Goal: Task Accomplishment & Management: Complete application form

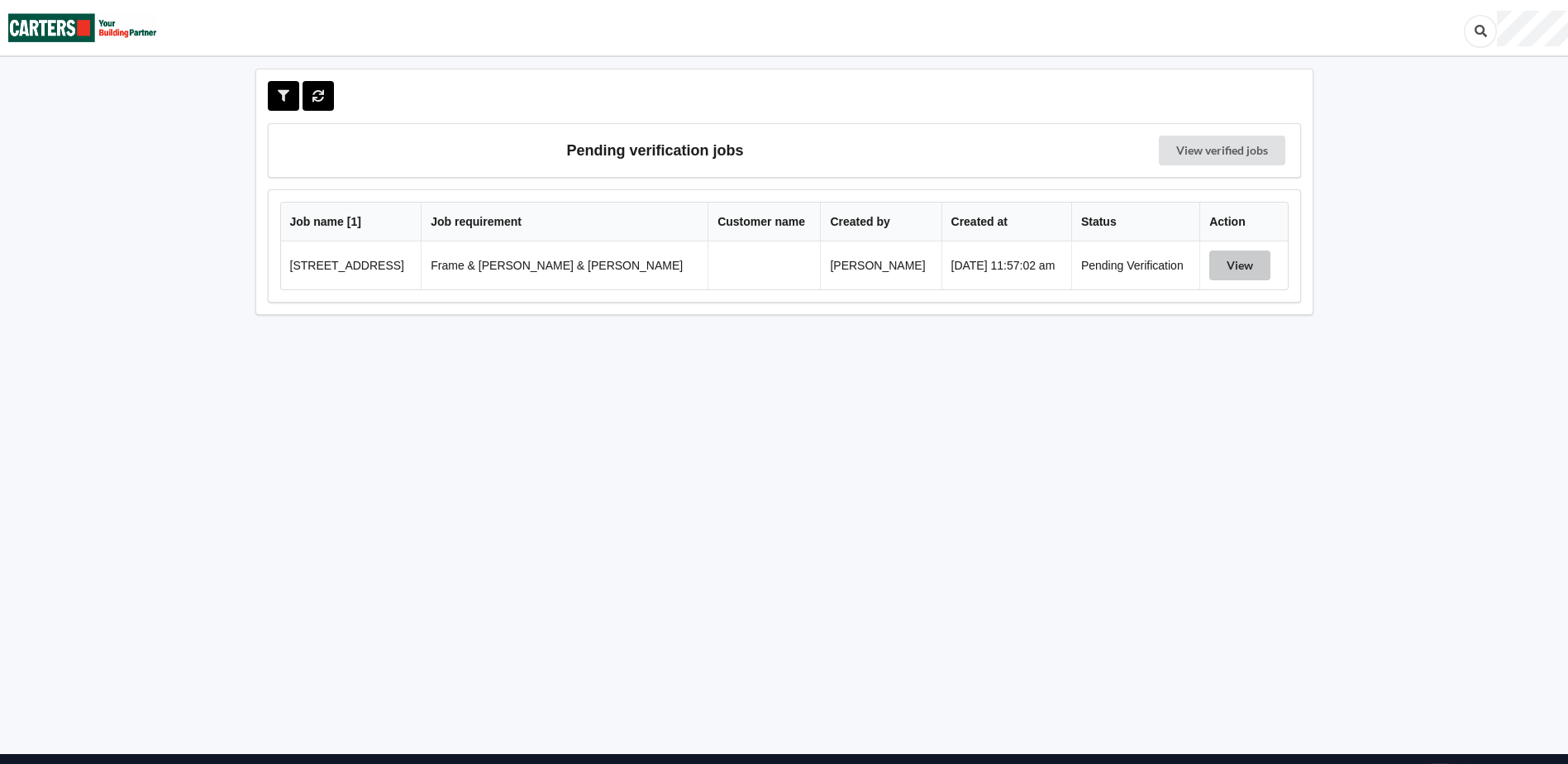
click at [1221, 268] on button "View" at bounding box center [1239, 266] width 61 height 30
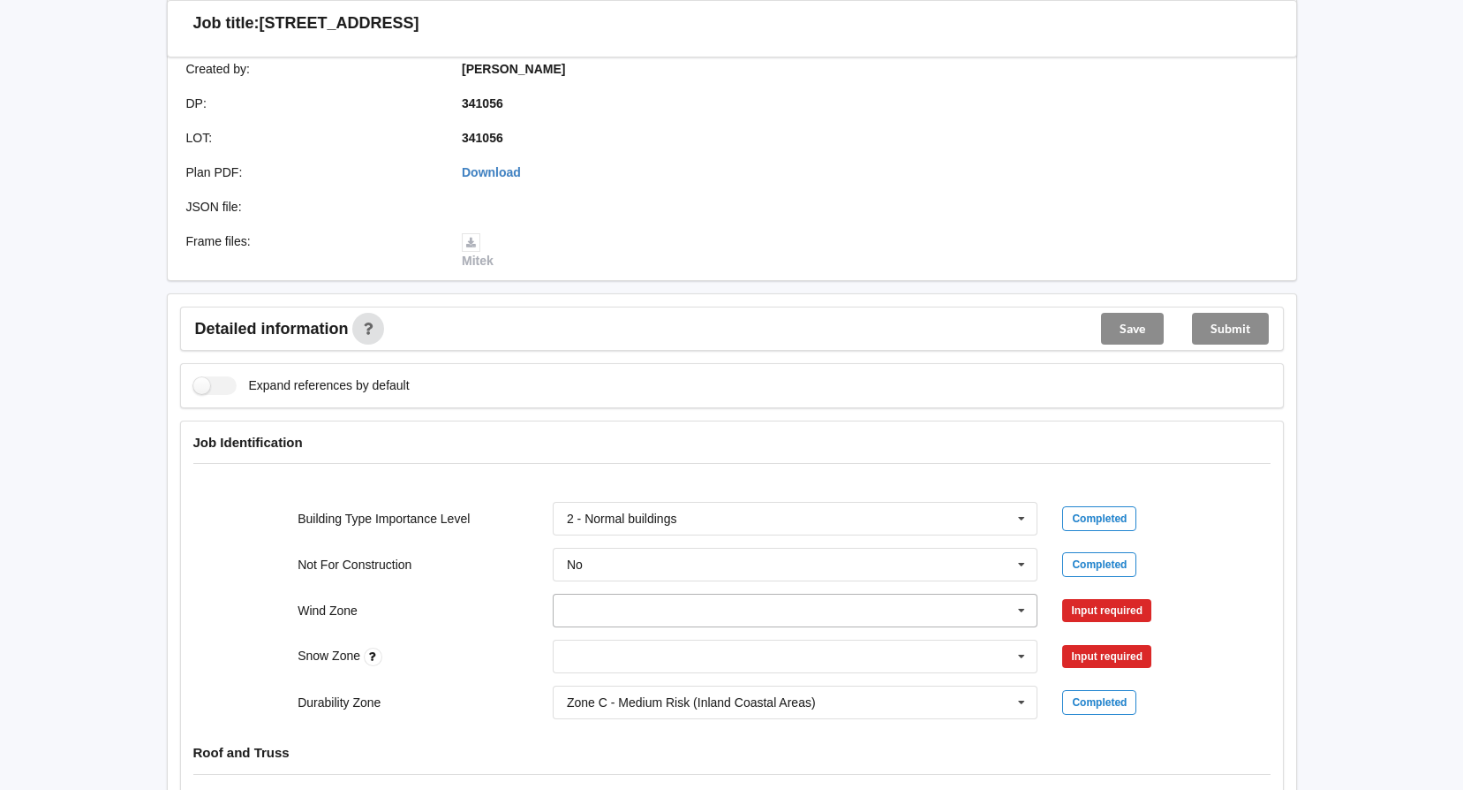
scroll to position [442, 0]
click at [589, 593] on input "text" at bounding box center [797, 609] width 484 height 32
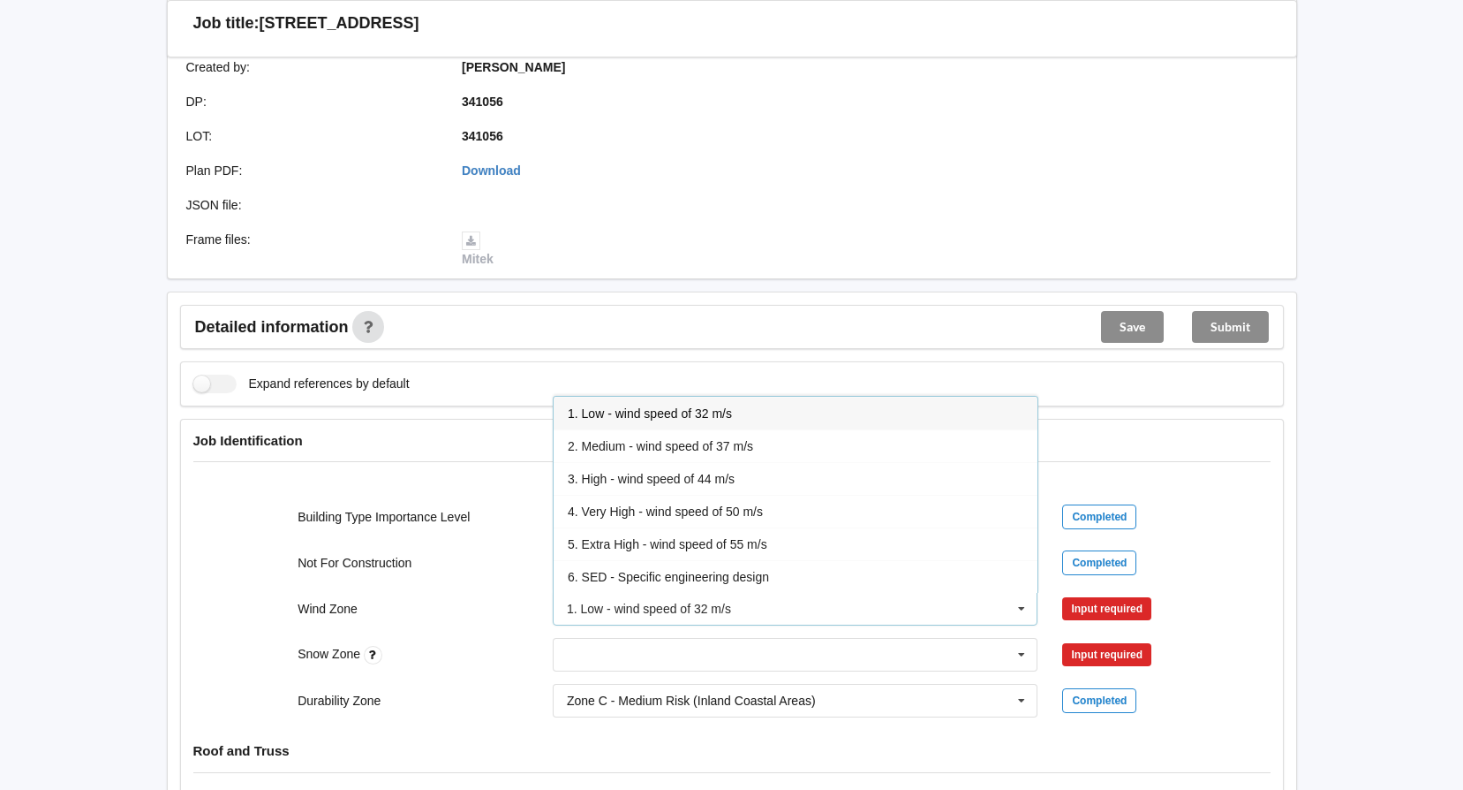
click at [643, 495] on div "4. Very High - wind speed of 50 m/s" at bounding box center [796, 511] width 484 height 33
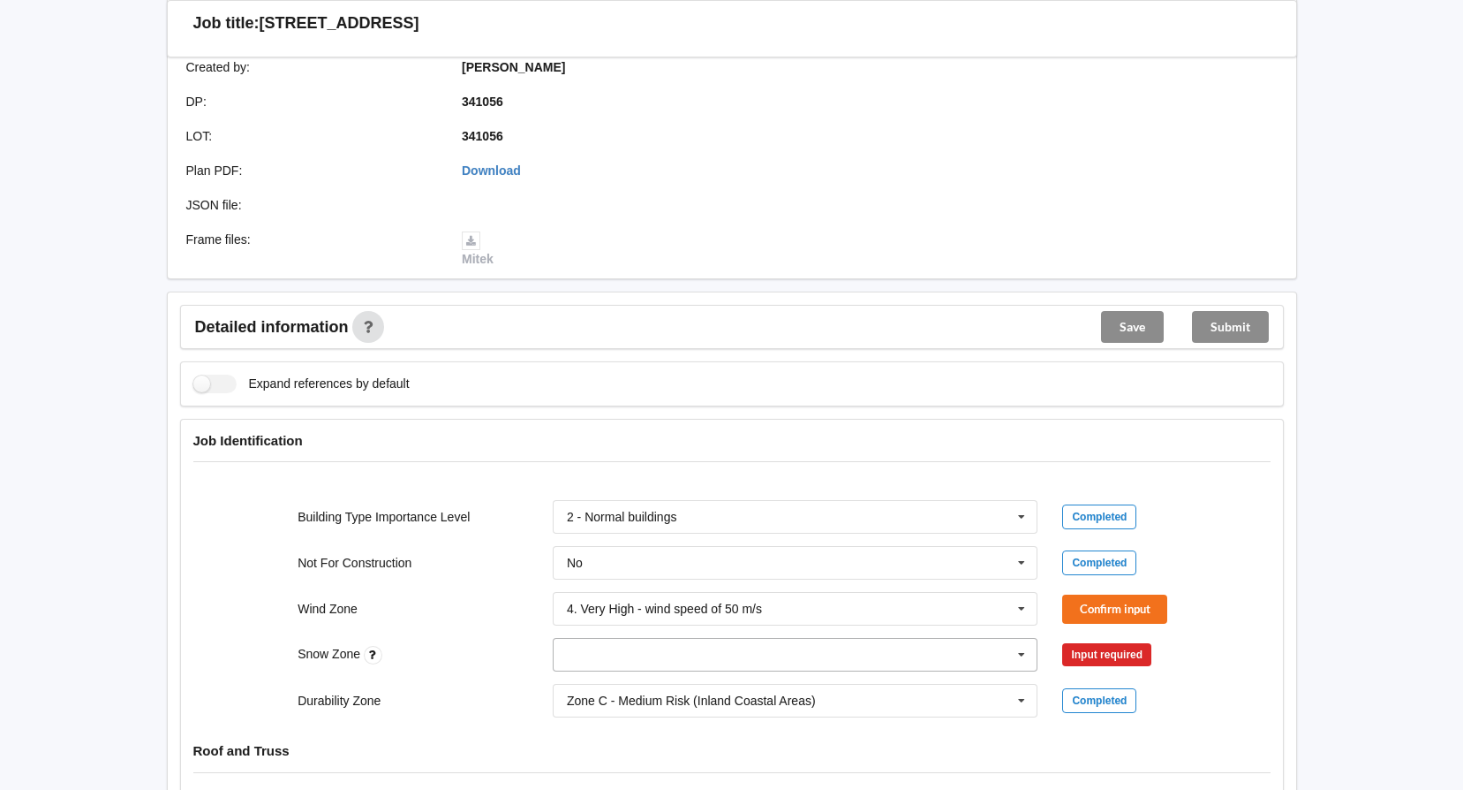
click at [578, 639] on input "text" at bounding box center [797, 655] width 484 height 32
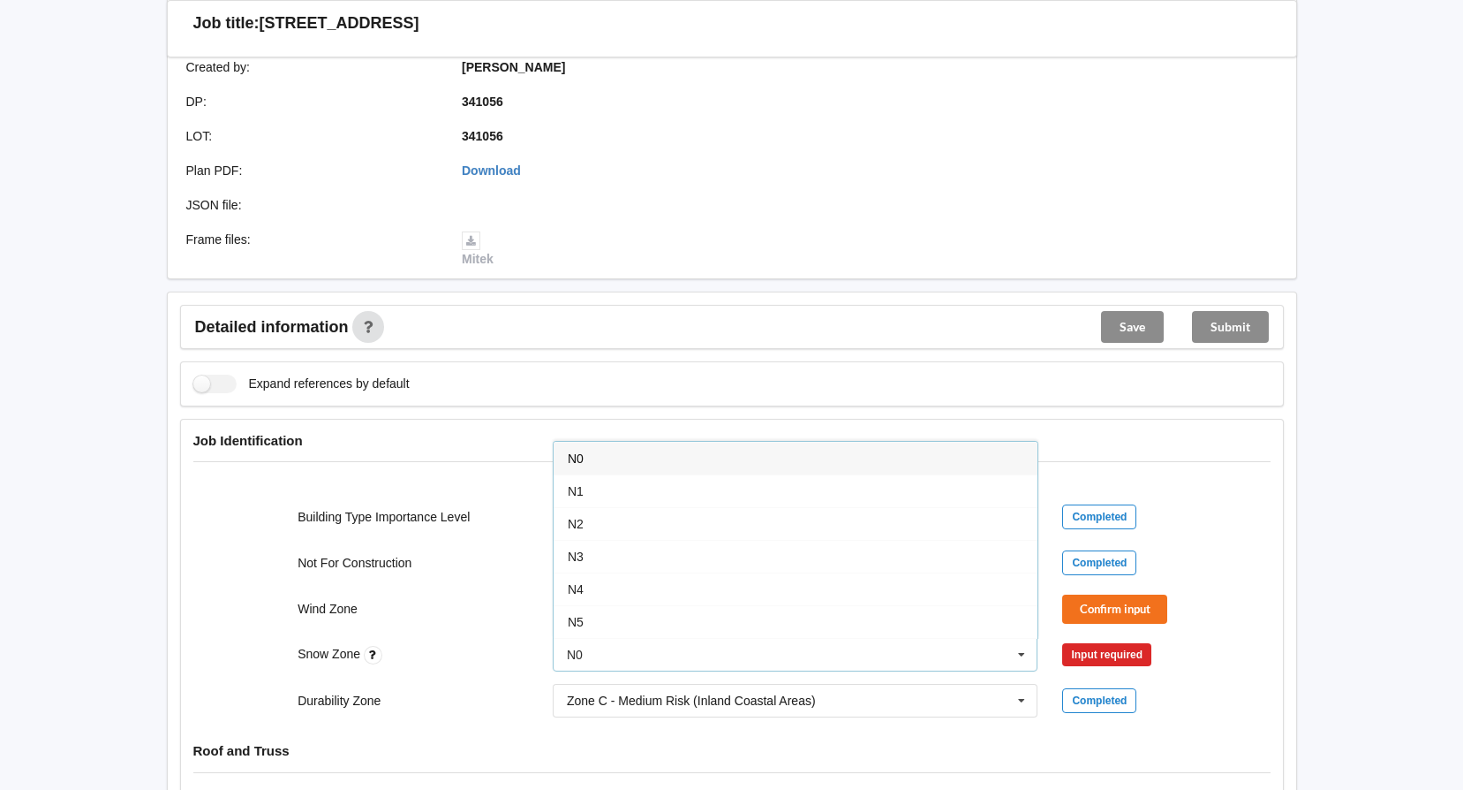
click at [578, 449] on div "N0" at bounding box center [796, 458] width 484 height 33
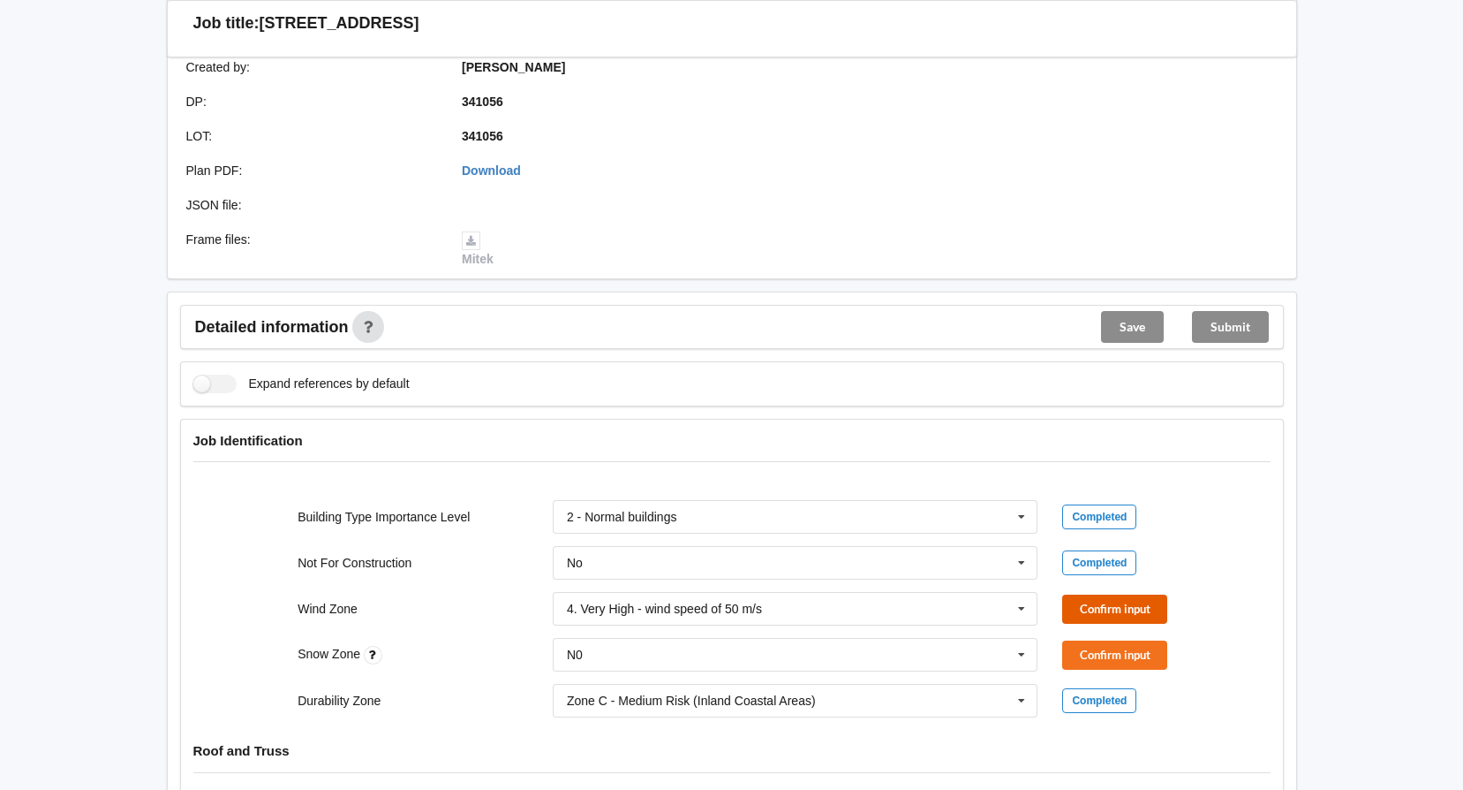
click at [1153, 594] on button "Confirm input" at bounding box center [1114, 608] width 105 height 29
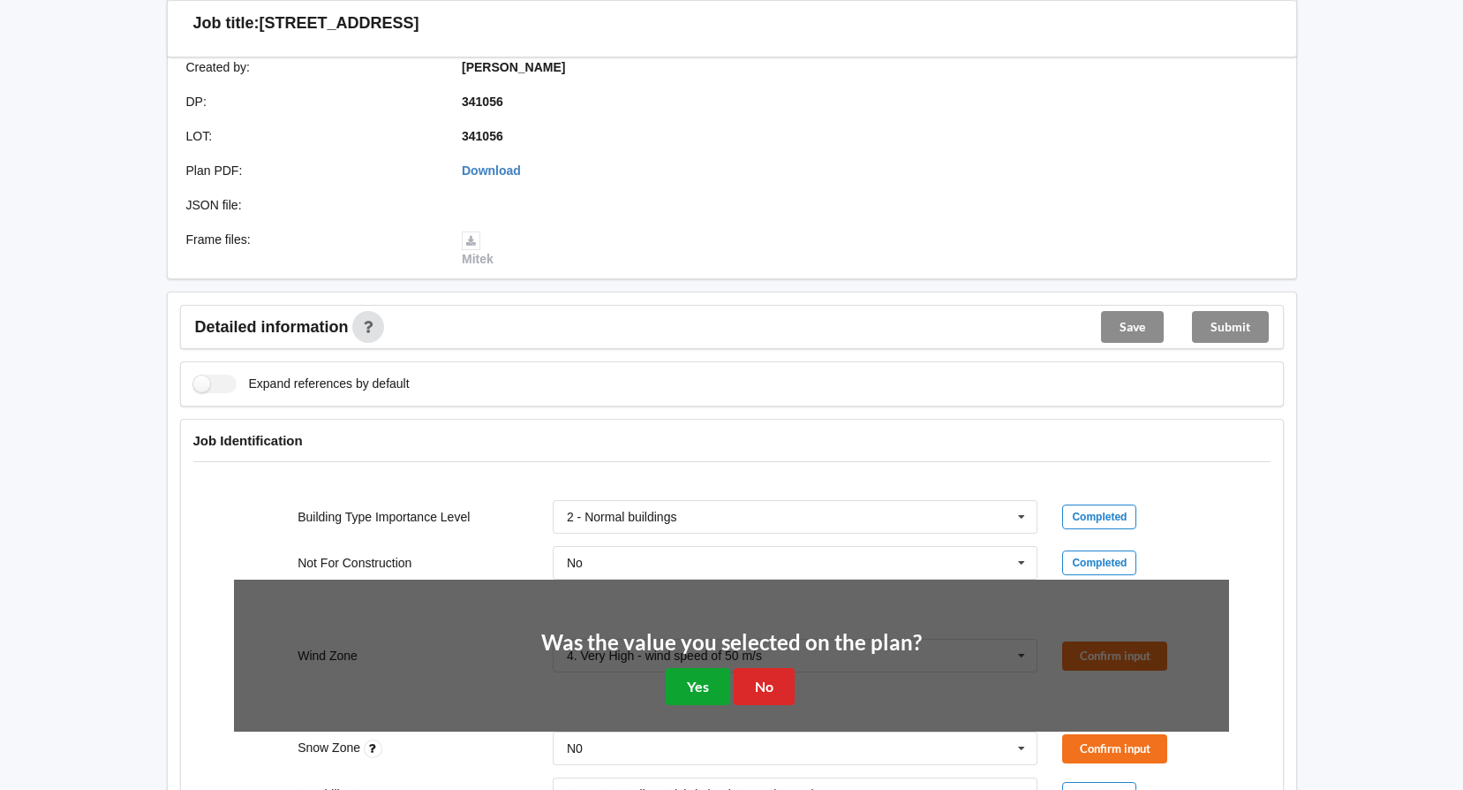
click at [691, 668] on button "Yes" at bounding box center [698, 686] width 64 height 36
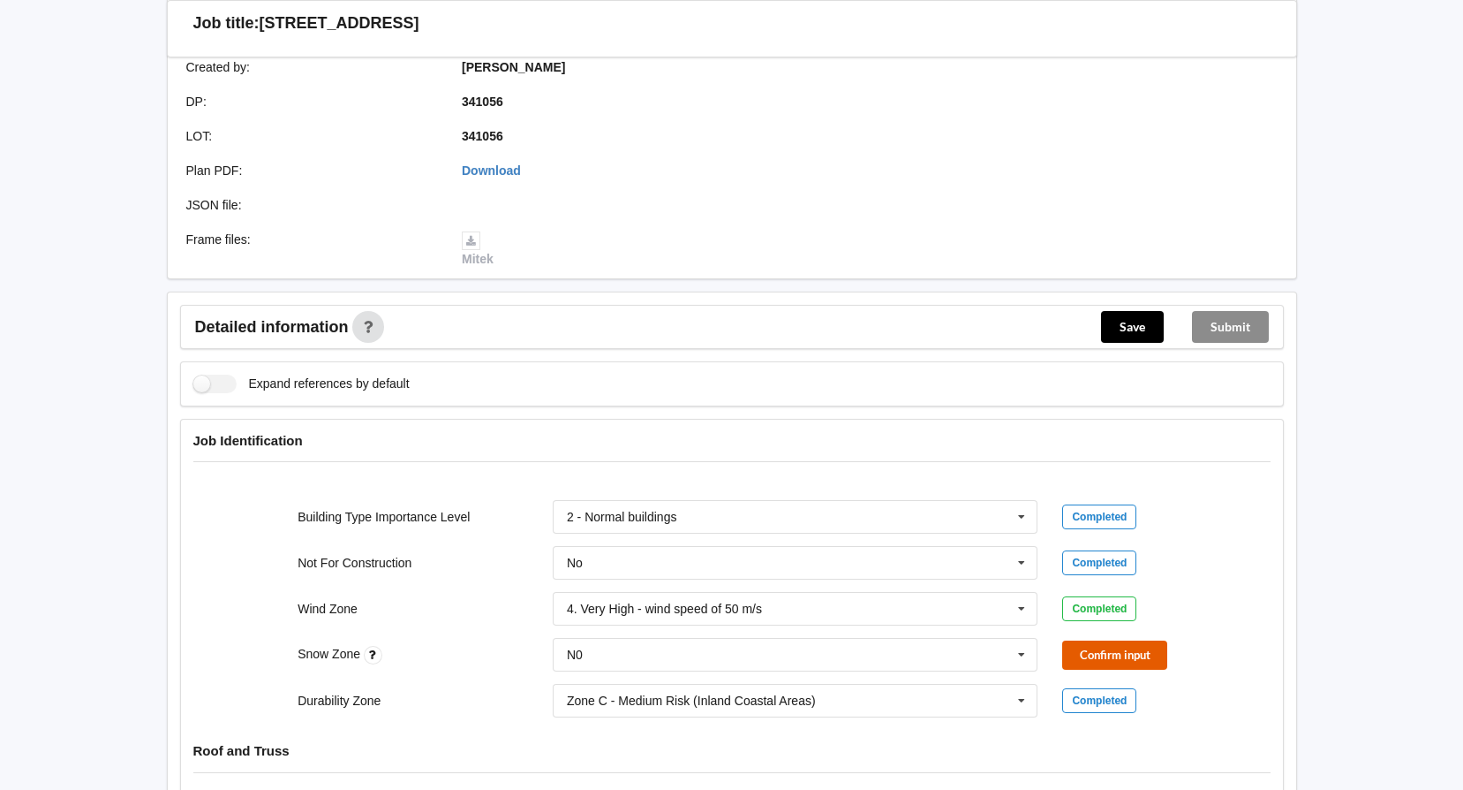
click at [1111, 640] on button "Confirm input" at bounding box center [1114, 654] width 105 height 29
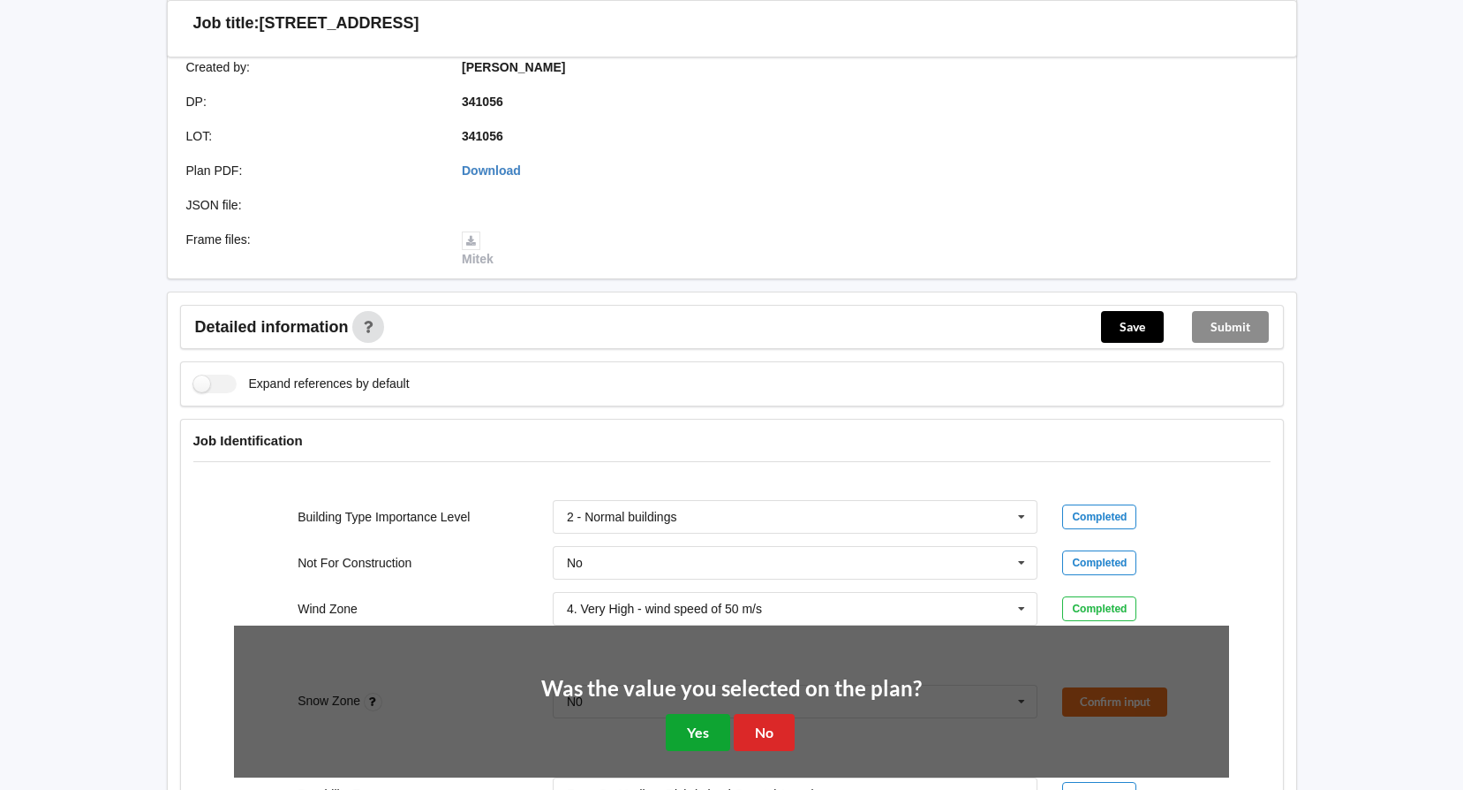
click at [694, 719] on button "Yes" at bounding box center [698, 732] width 64 height 36
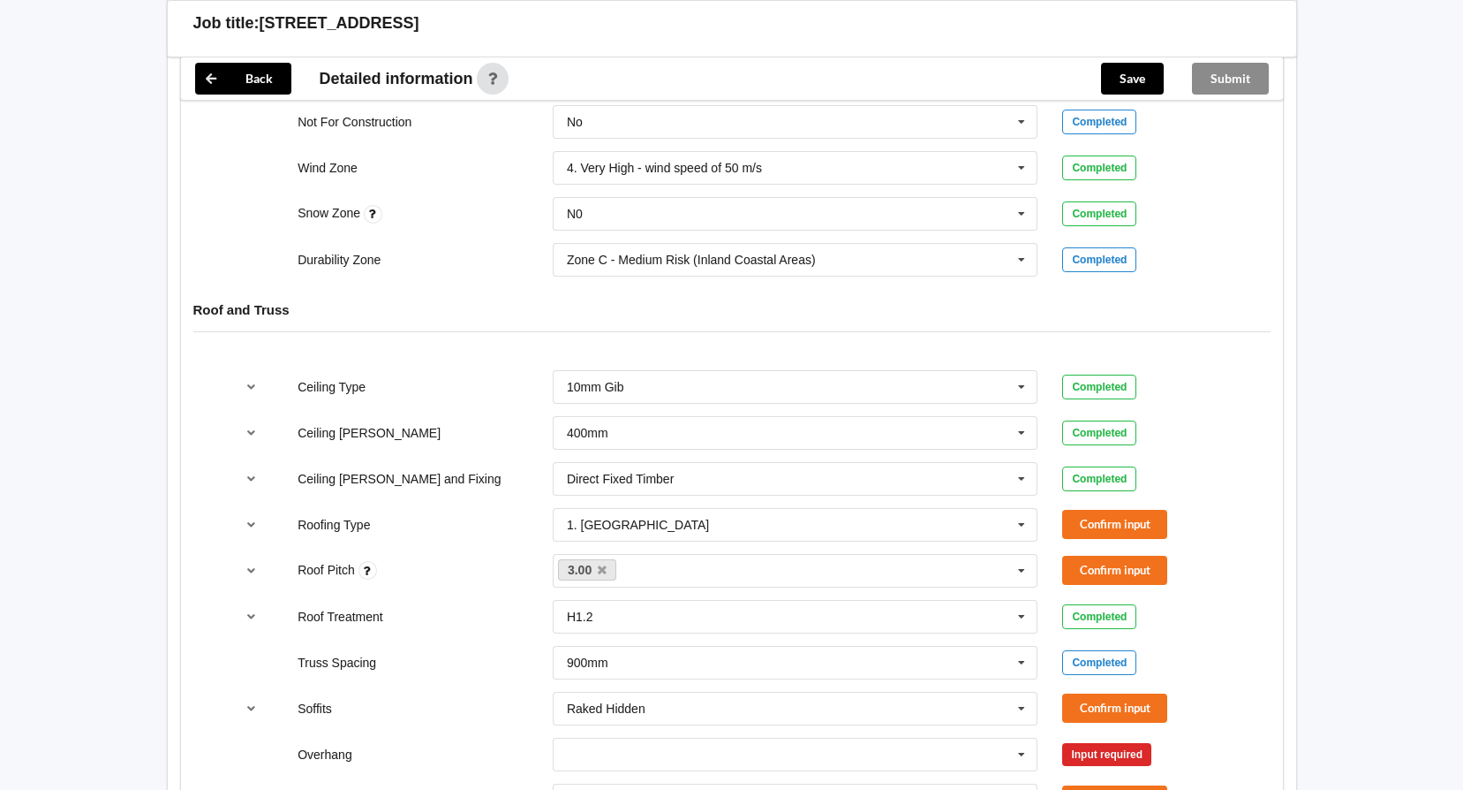
scroll to position [883, 0]
click at [1121, 509] on button "Confirm input" at bounding box center [1114, 523] width 105 height 29
click at [1114, 555] on button "Confirm input" at bounding box center [1114, 569] width 105 height 29
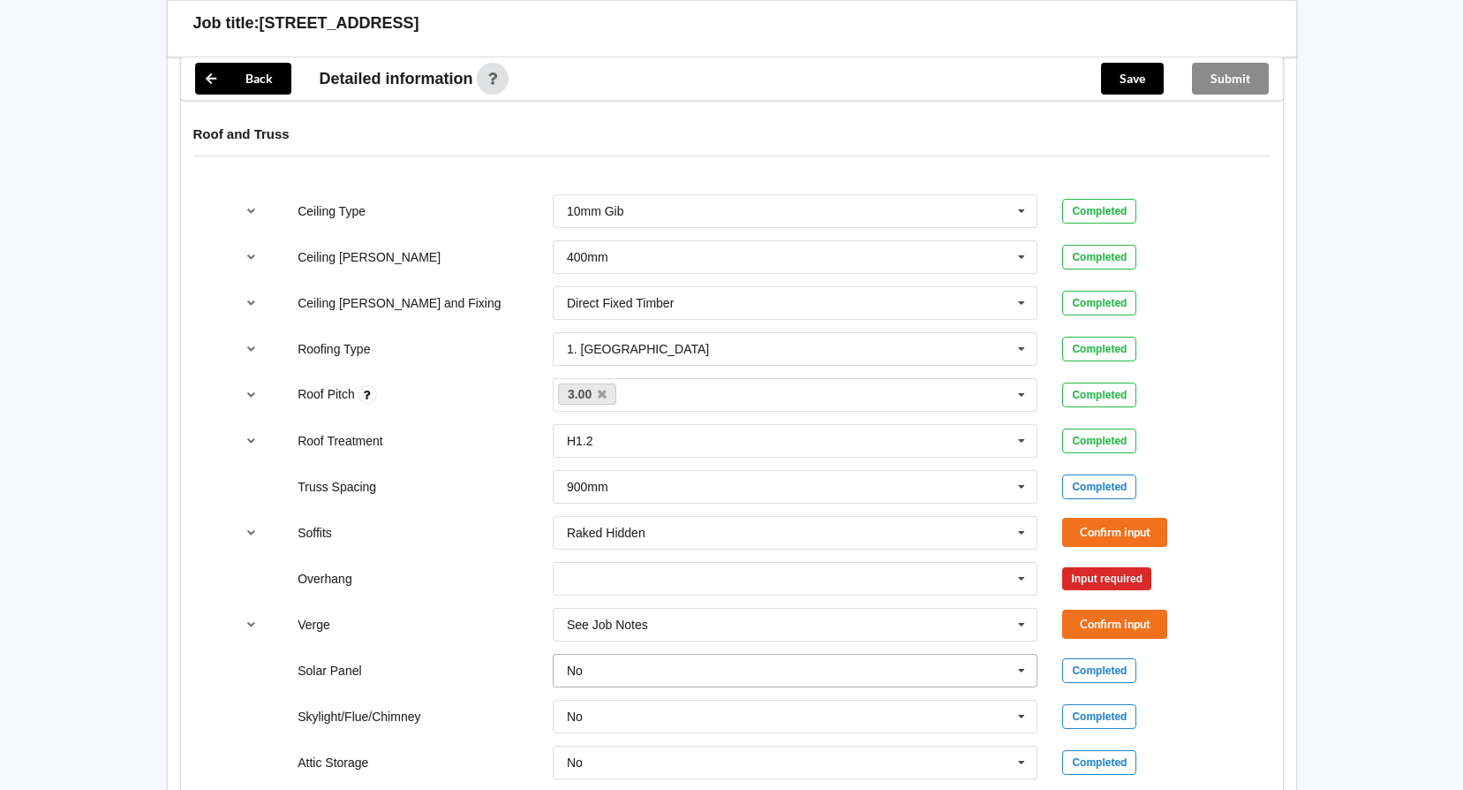
scroll to position [1060, 0]
click at [1118, 516] on button "Confirm input" at bounding box center [1114, 530] width 105 height 29
click at [593, 561] on input "text" at bounding box center [797, 577] width 484 height 32
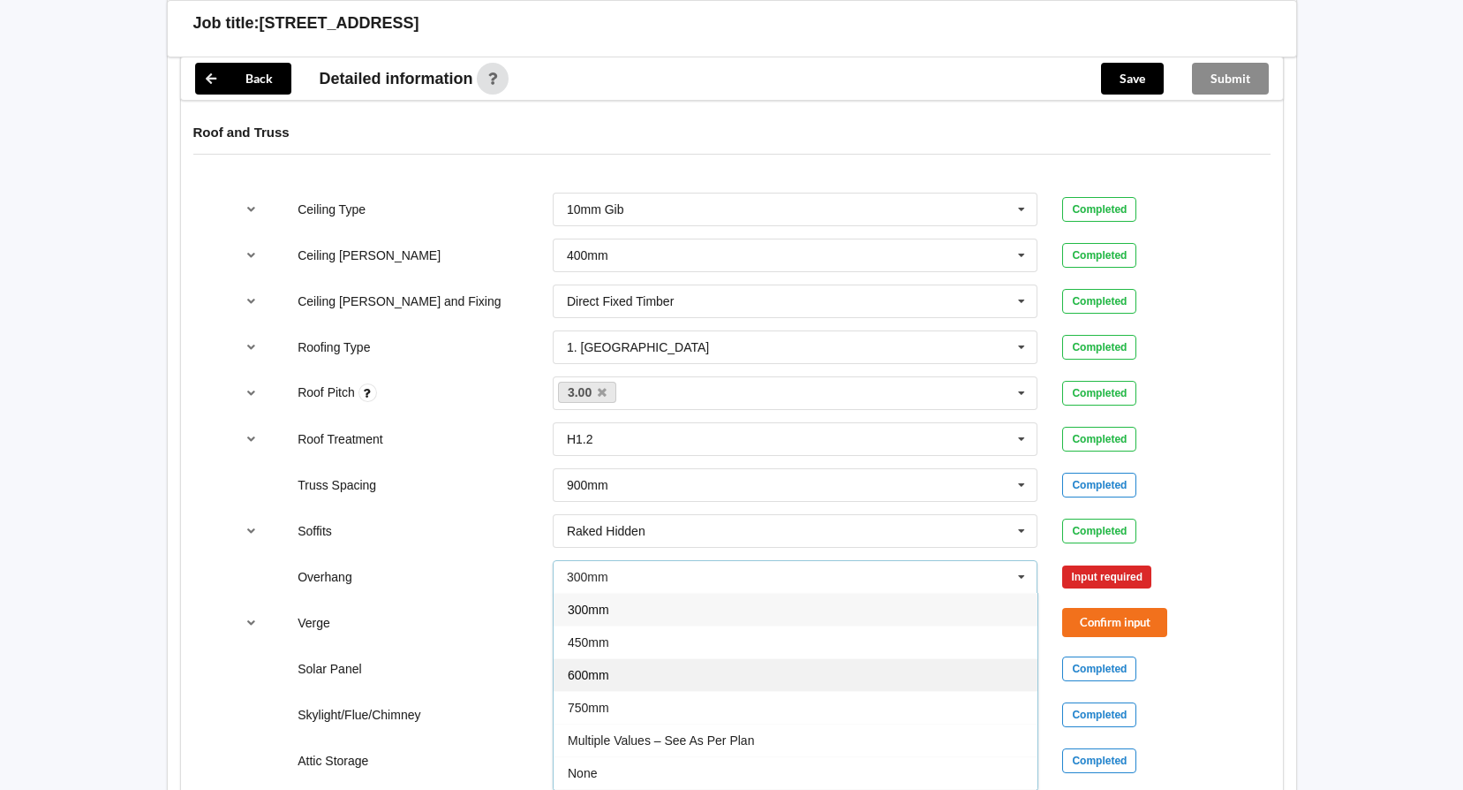
click at [599, 668] on span "600mm" at bounding box center [589, 675] width 42 height 14
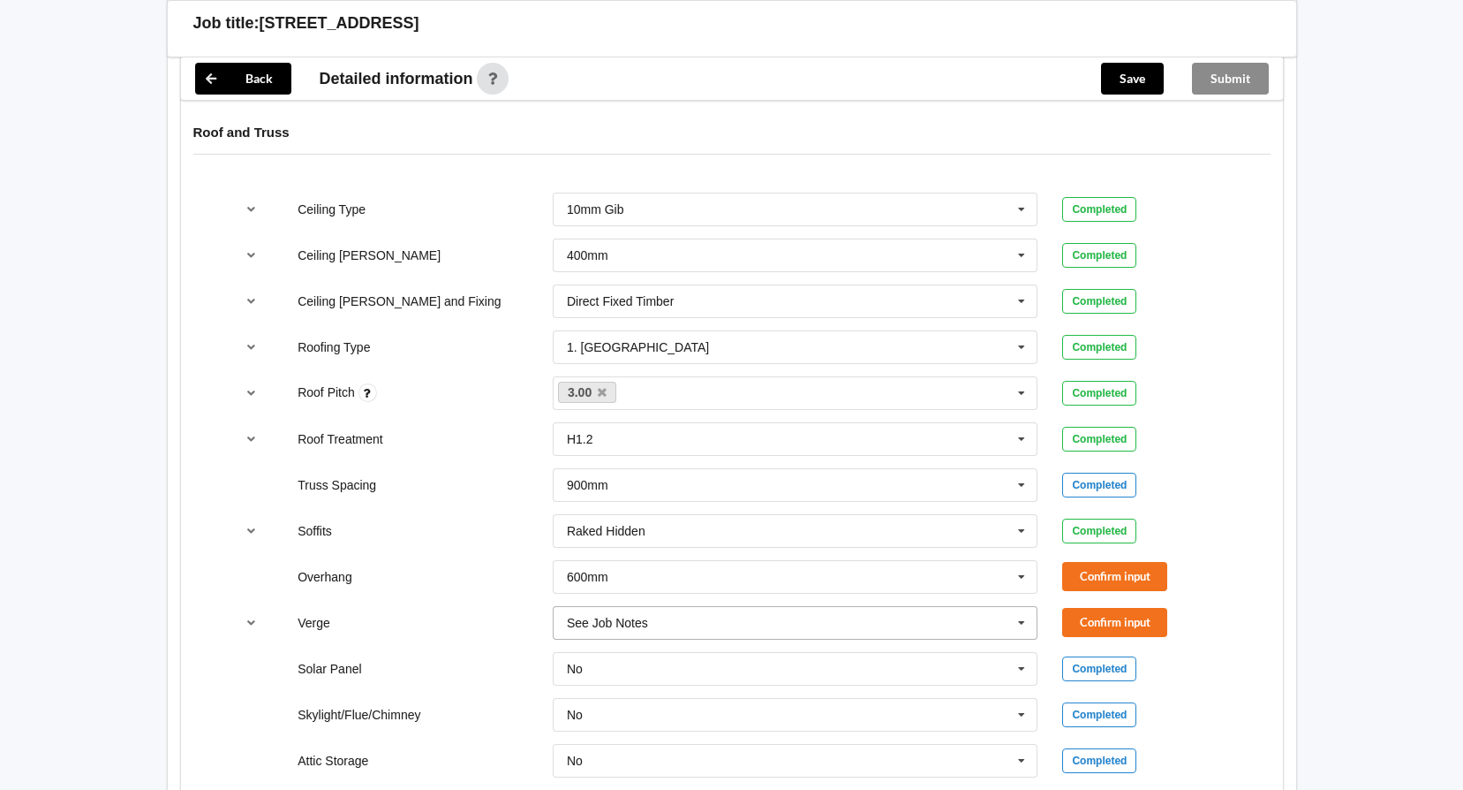
click at [635, 616] on div "See Job Notes" at bounding box center [607, 622] width 81 height 12
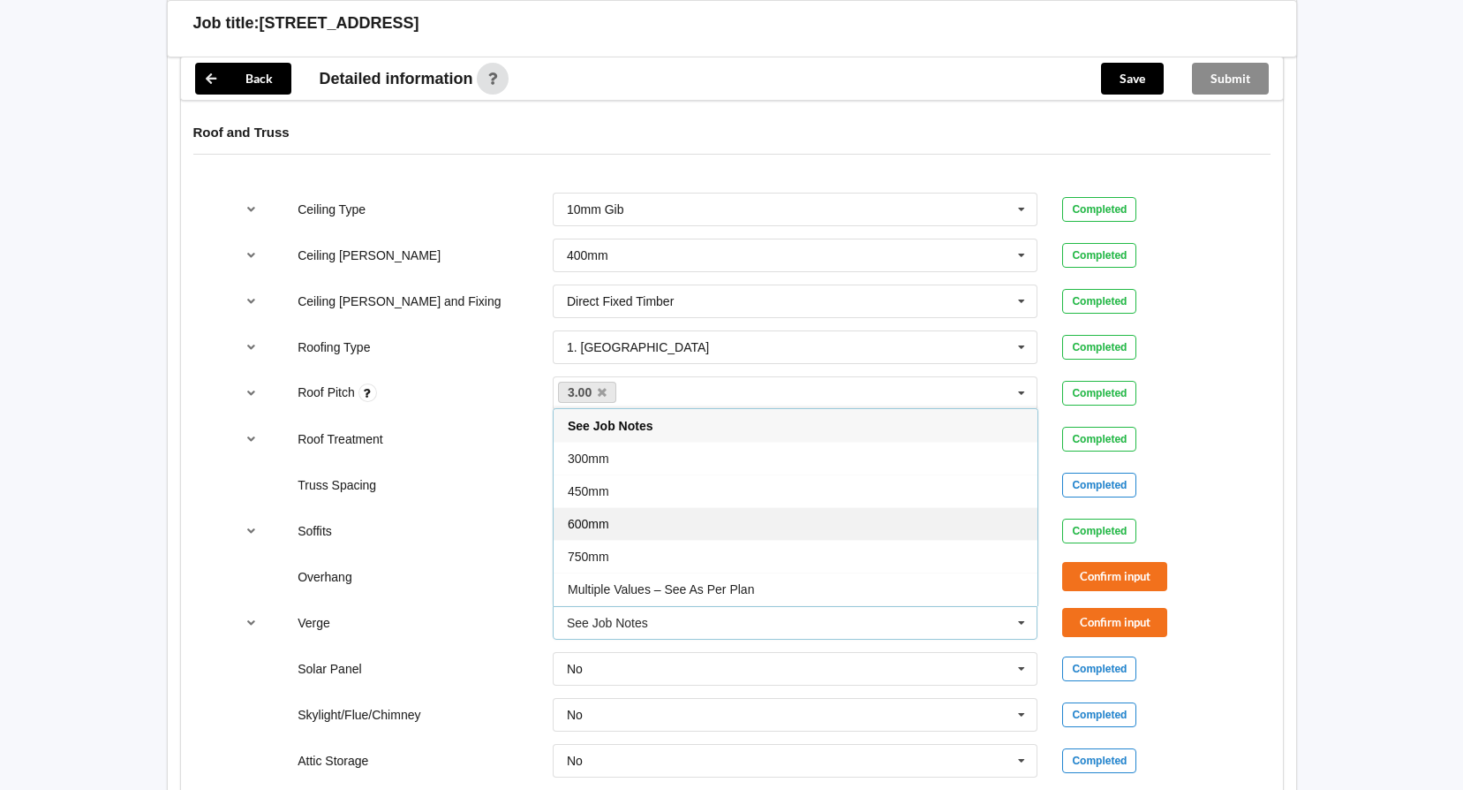
click at [601, 517] on span "600mm" at bounding box center [589, 524] width 42 height 14
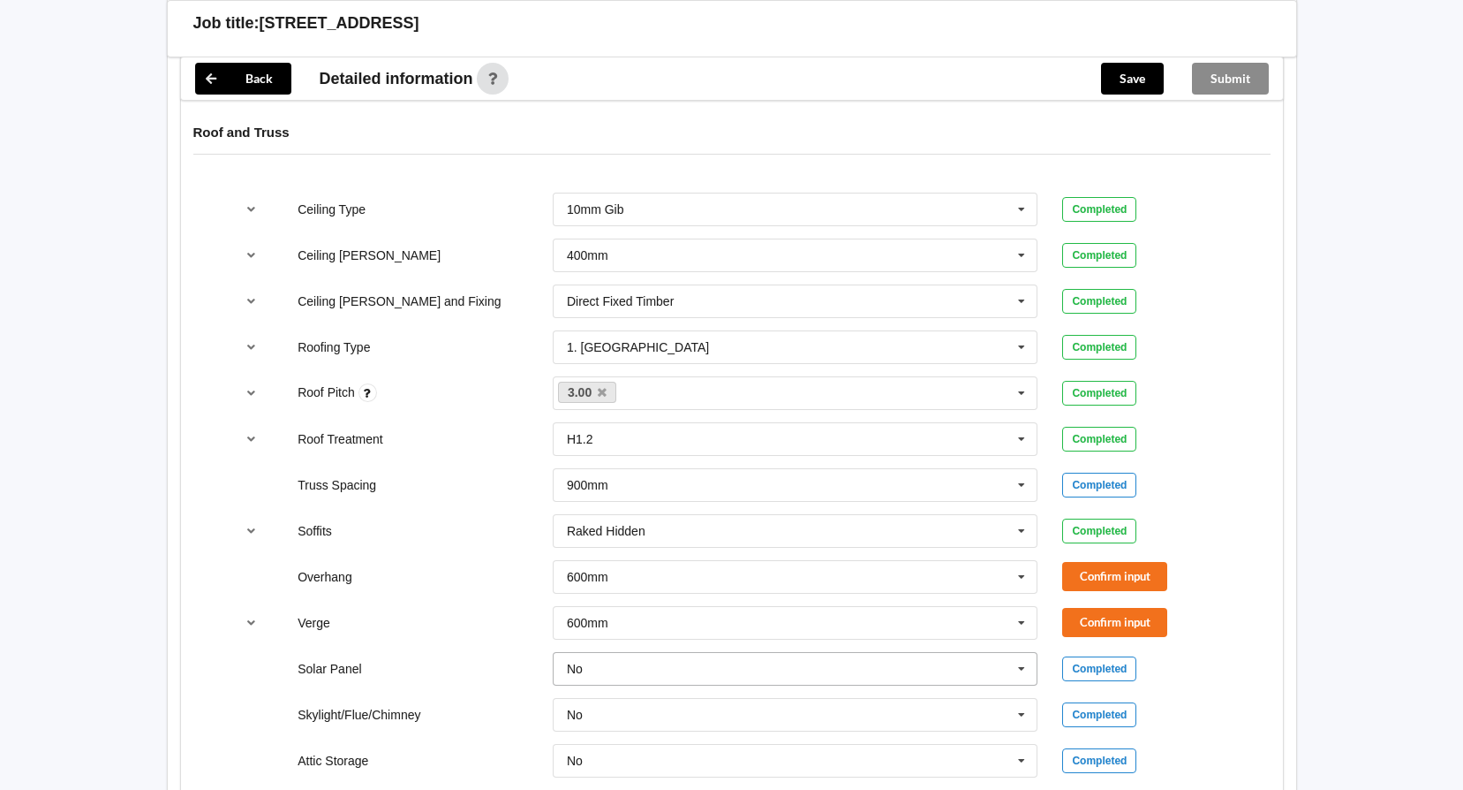
click at [614, 653] on input "text" at bounding box center [797, 669] width 484 height 32
click at [603, 684] on div "No" at bounding box center [796, 700] width 484 height 33
click at [1107, 562] on button "Confirm input" at bounding box center [1114, 576] width 105 height 29
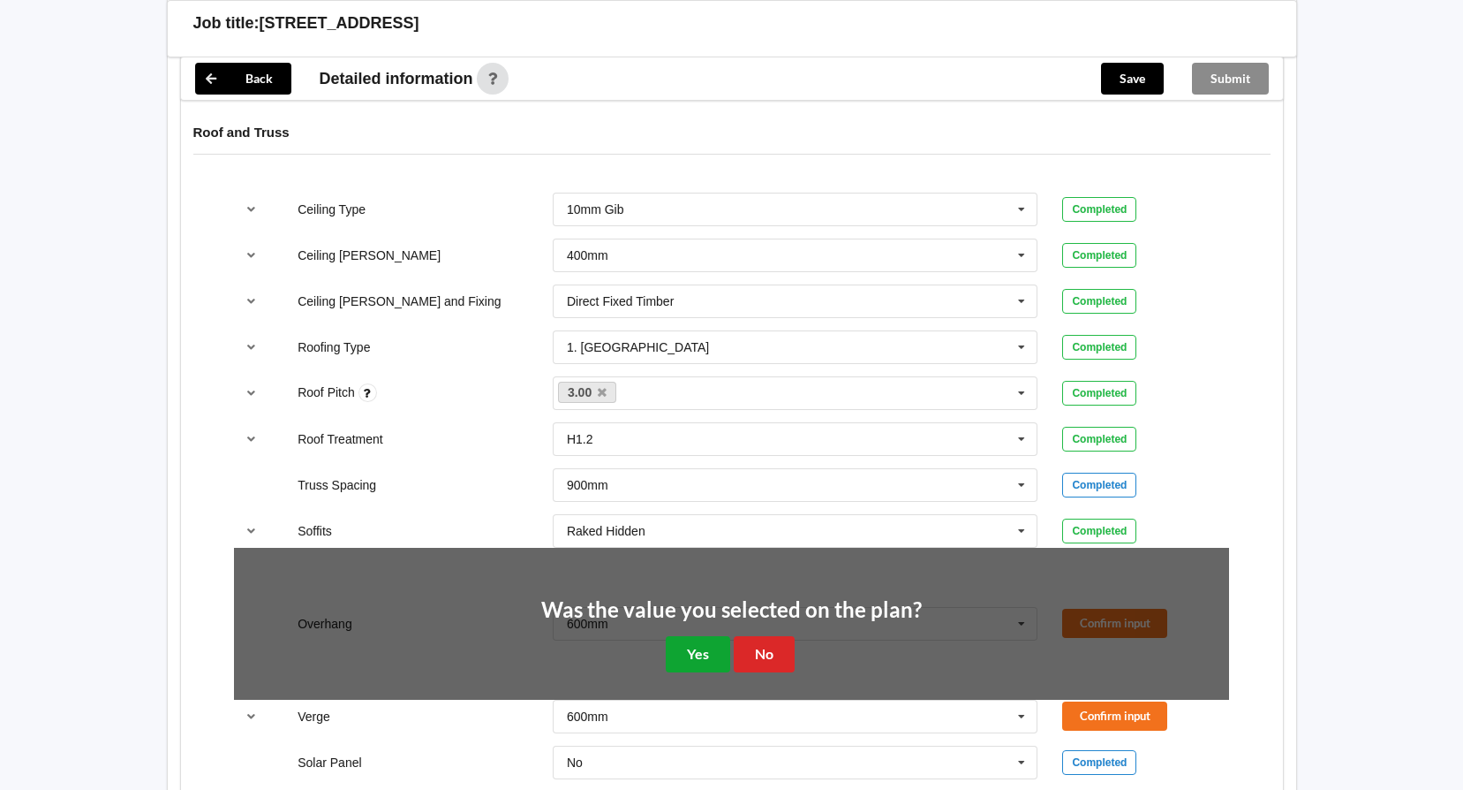
click at [694, 642] on button "Yes" at bounding box center [698, 654] width 64 height 36
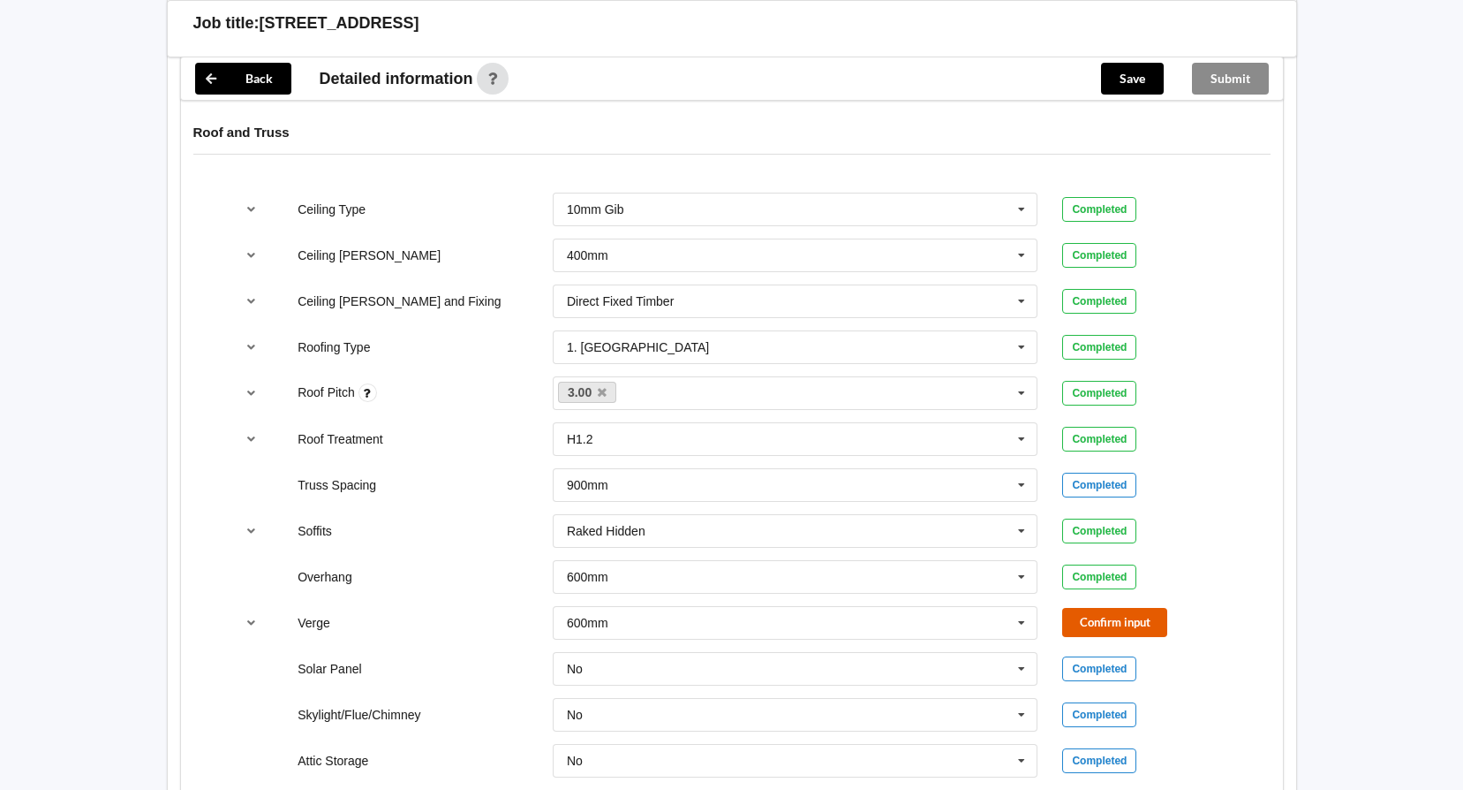
click at [1098, 608] on button "Confirm input" at bounding box center [1114, 622] width 105 height 29
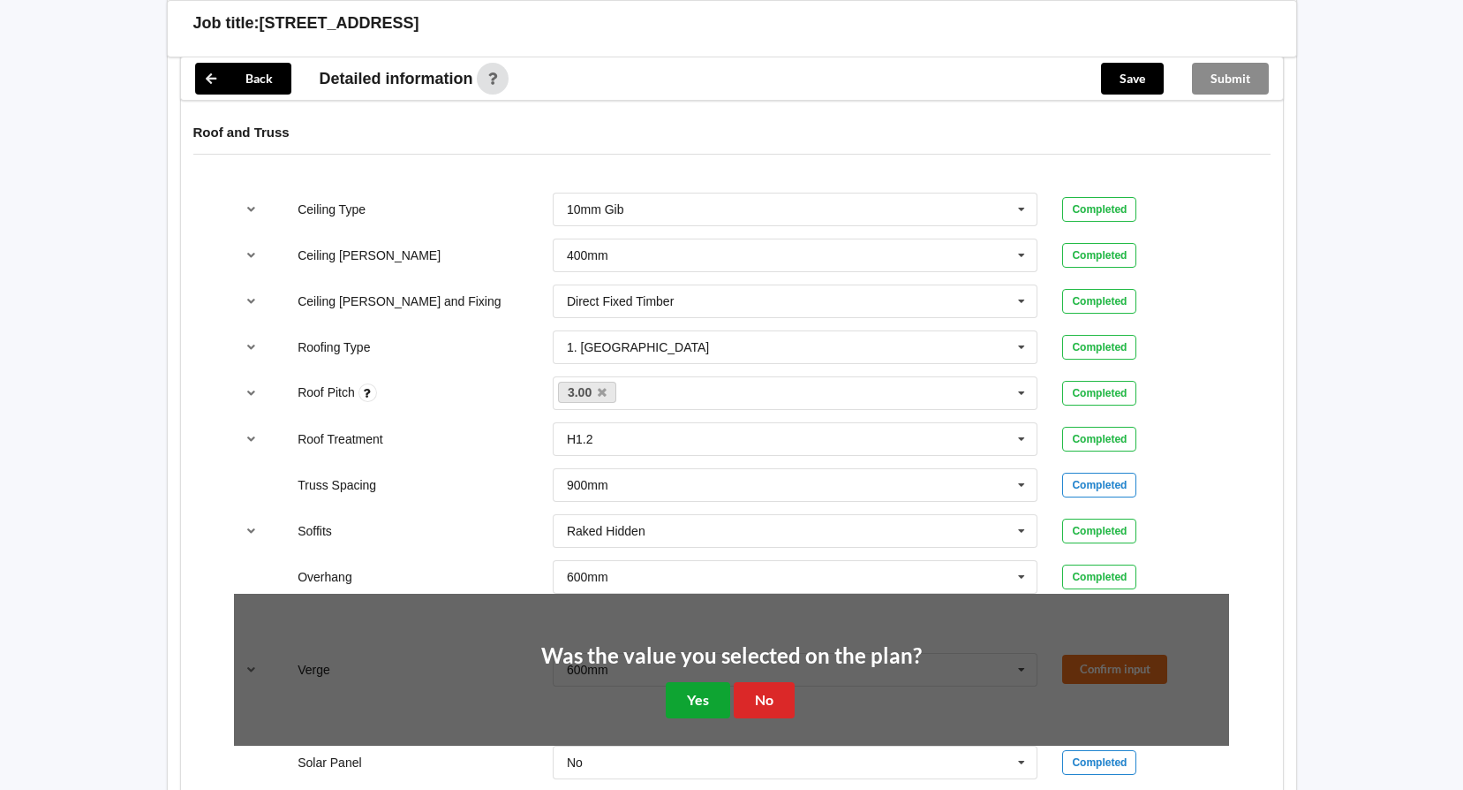
click at [704, 682] on button "Yes" at bounding box center [698, 700] width 64 height 36
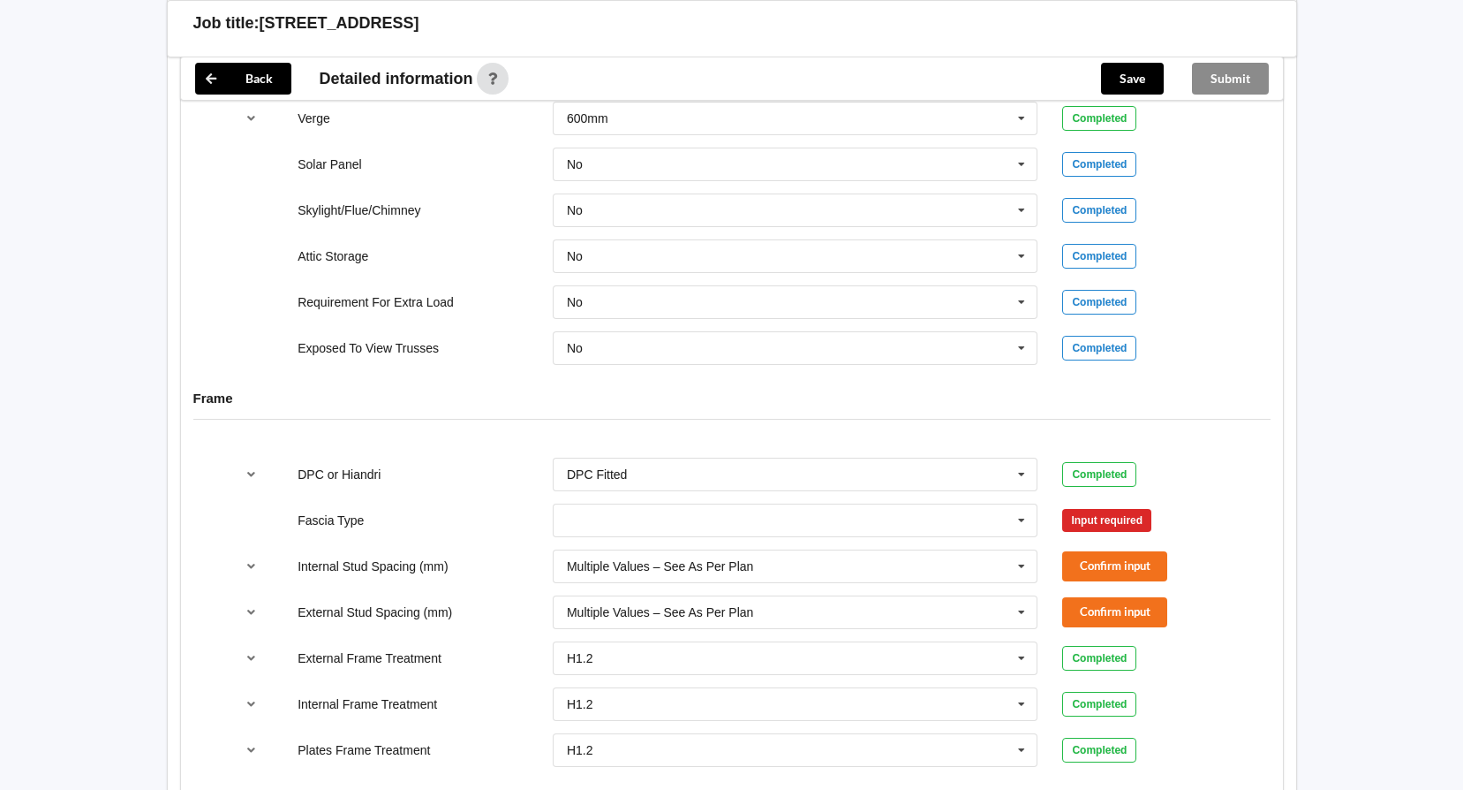
scroll to position [1590, 0]
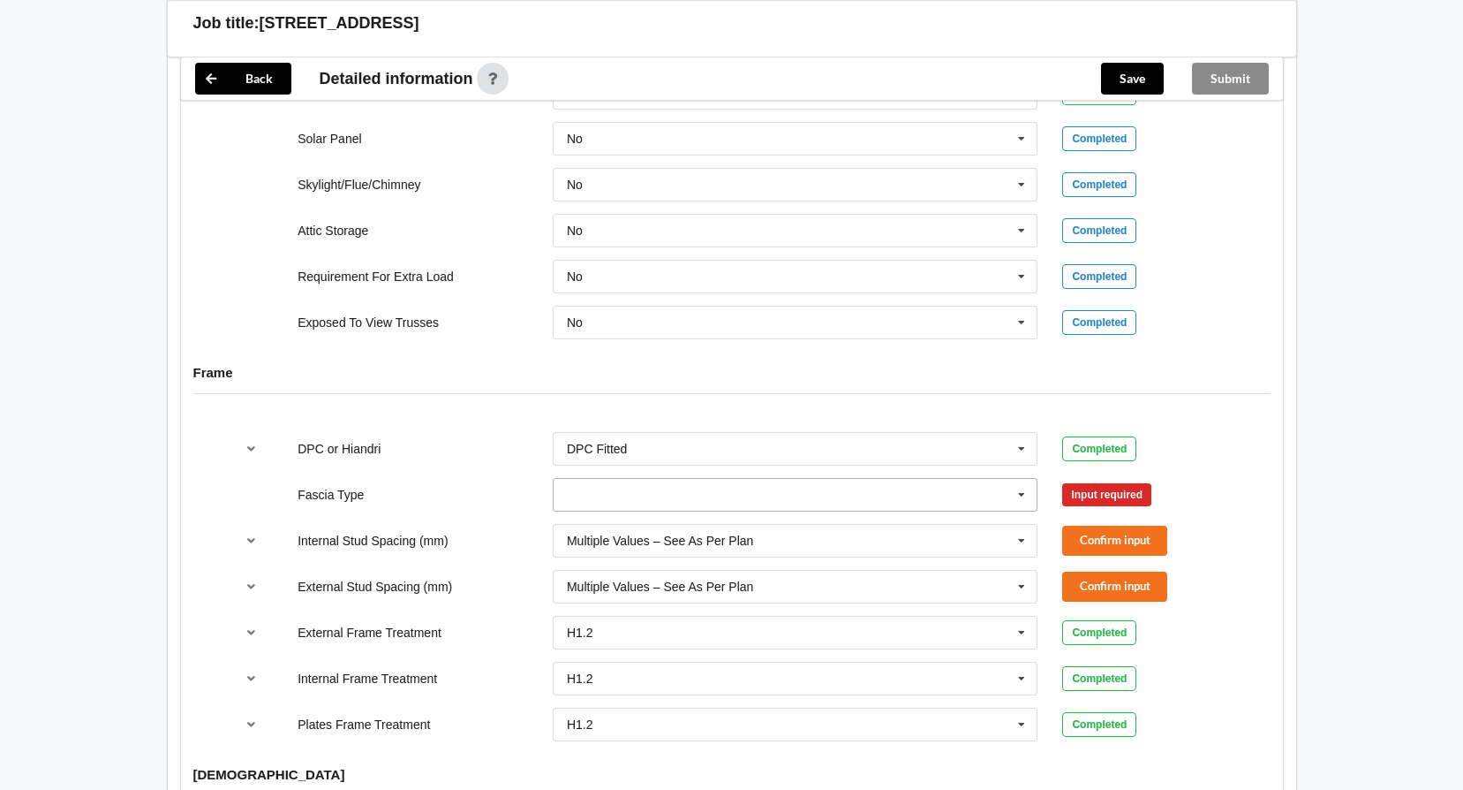
click at [699, 479] on input "text" at bounding box center [797, 495] width 484 height 32
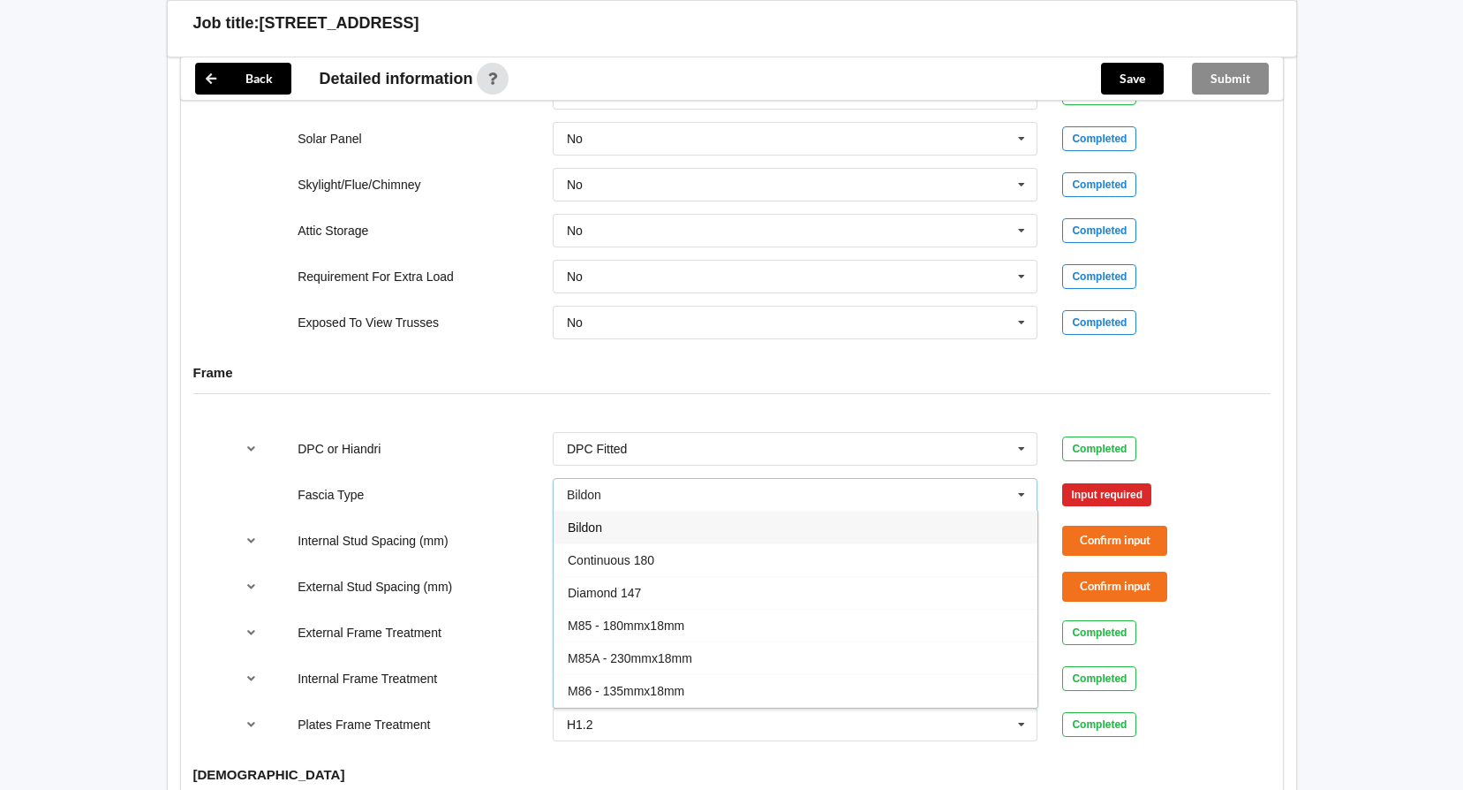
click at [679, 684] on span "M86 - 135mmx18mm" at bounding box center [626, 691] width 117 height 14
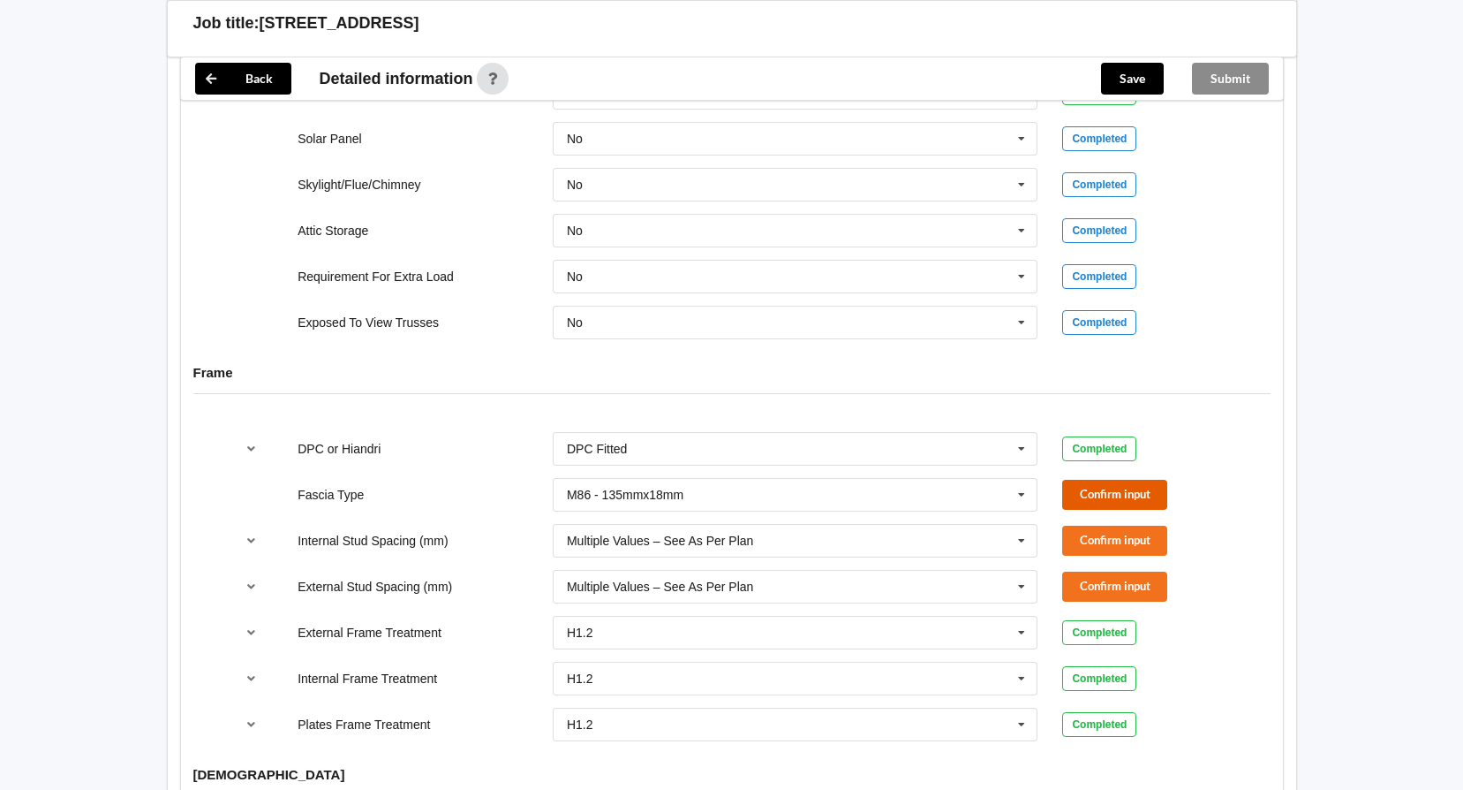
click at [1118, 480] on button "Confirm input" at bounding box center [1114, 494] width 105 height 29
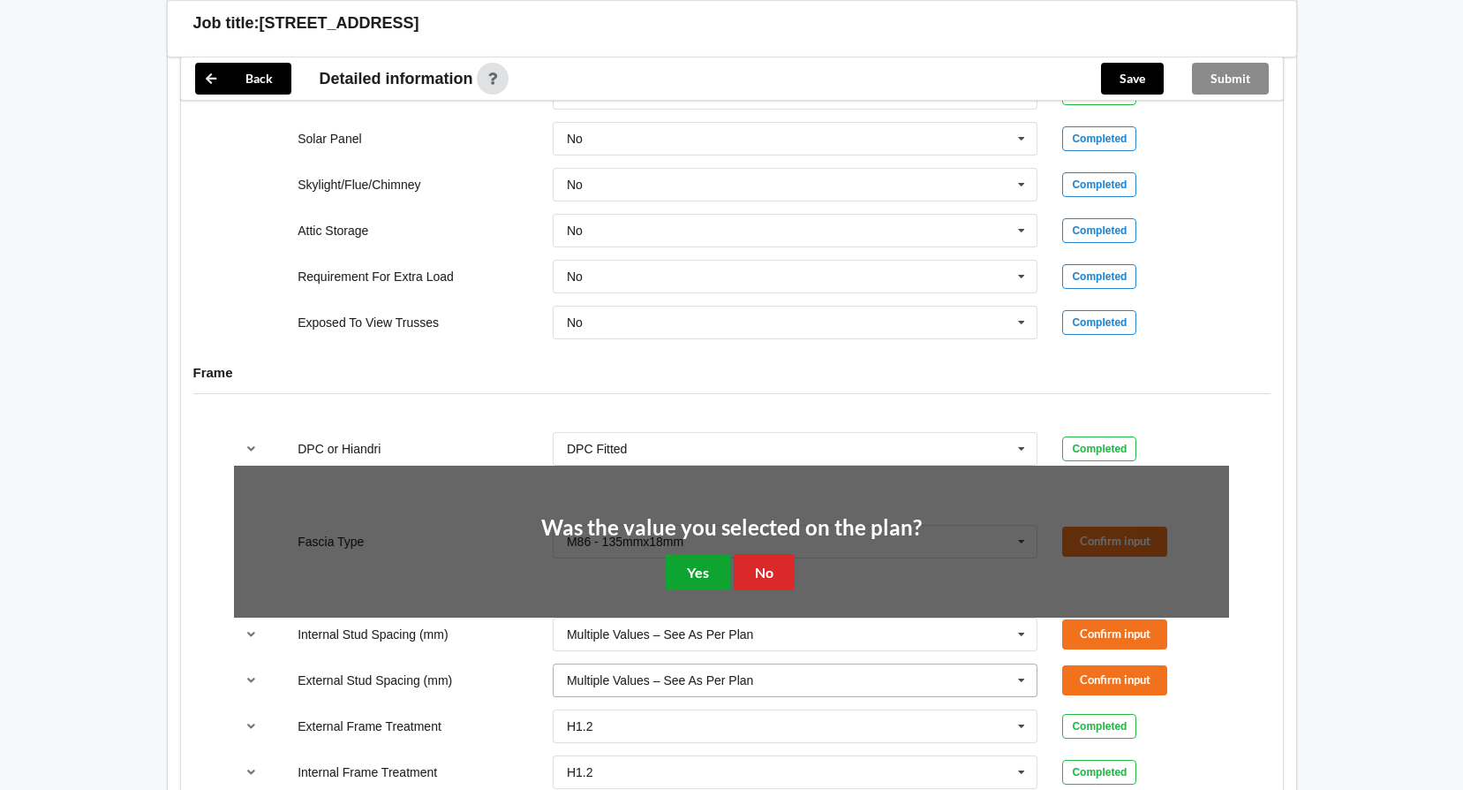
click at [705, 554] on button "Yes" at bounding box center [698, 572] width 64 height 36
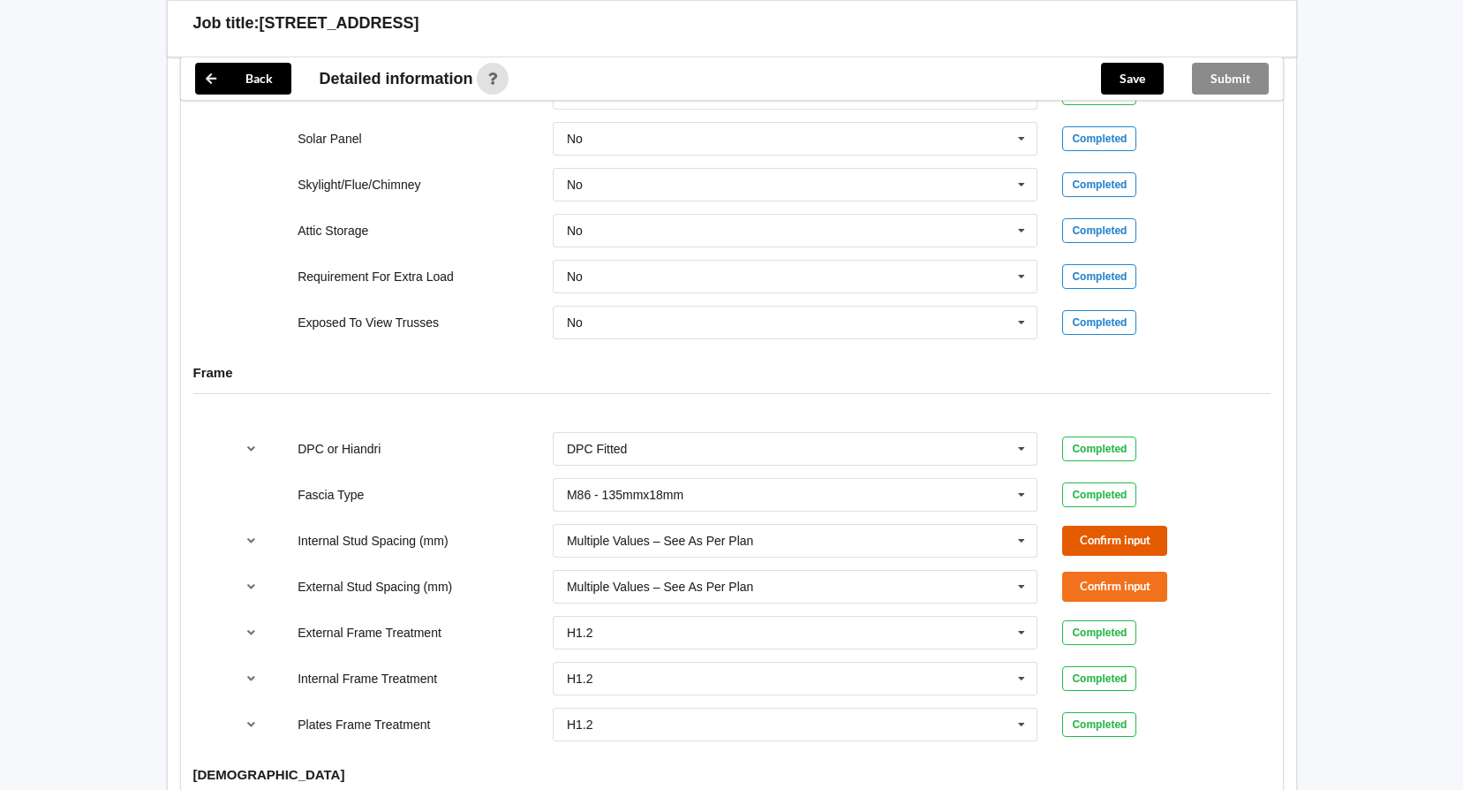
click at [1125, 525] on button "Confirm input" at bounding box center [1114, 539] width 105 height 29
click at [1113, 577] on button "Confirm input" at bounding box center [1114, 585] width 105 height 29
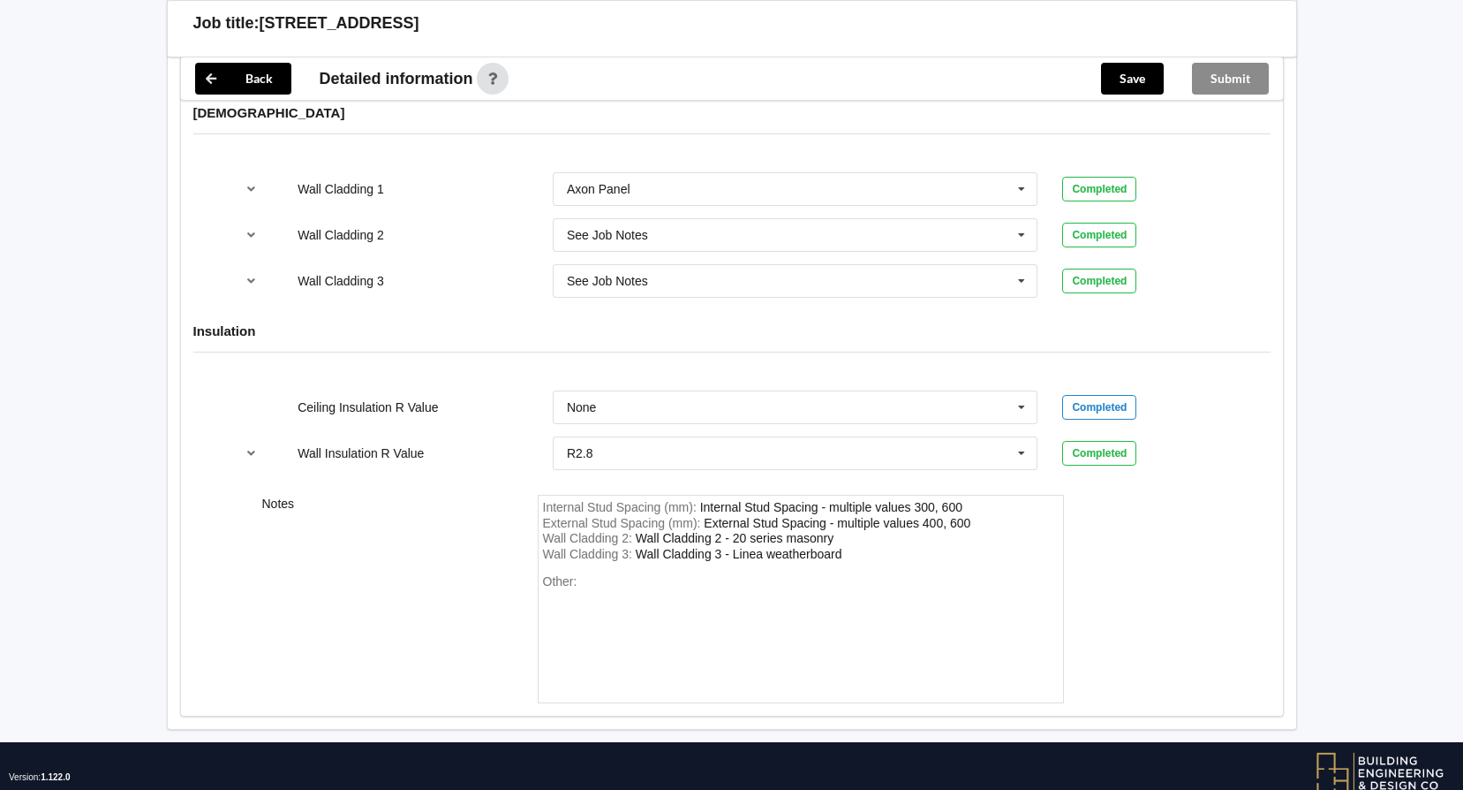
scroll to position [2274, 0]
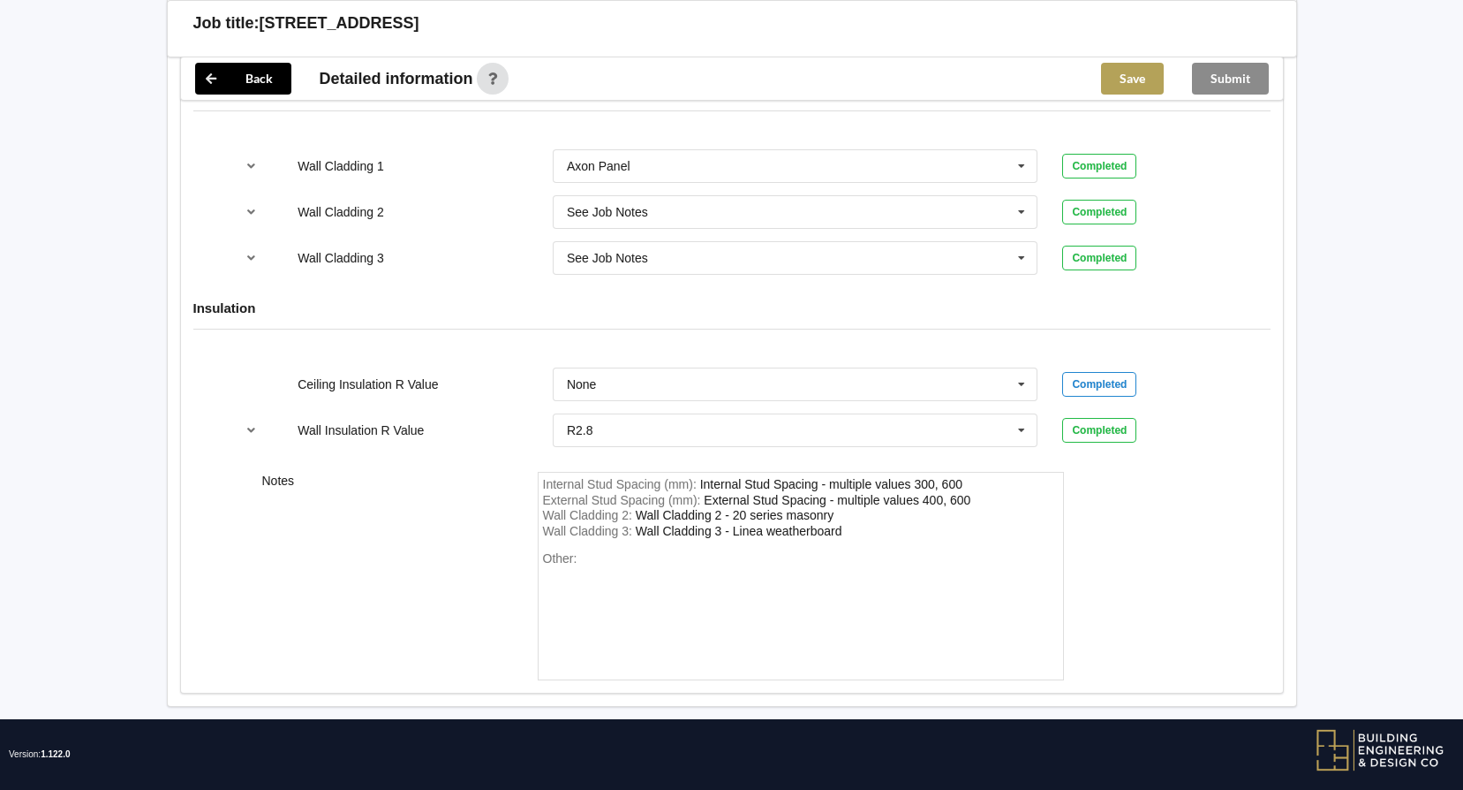
click at [1130, 75] on button "Save" at bounding box center [1132, 79] width 63 height 32
click at [1235, 79] on button "Submit" at bounding box center [1230, 79] width 77 height 32
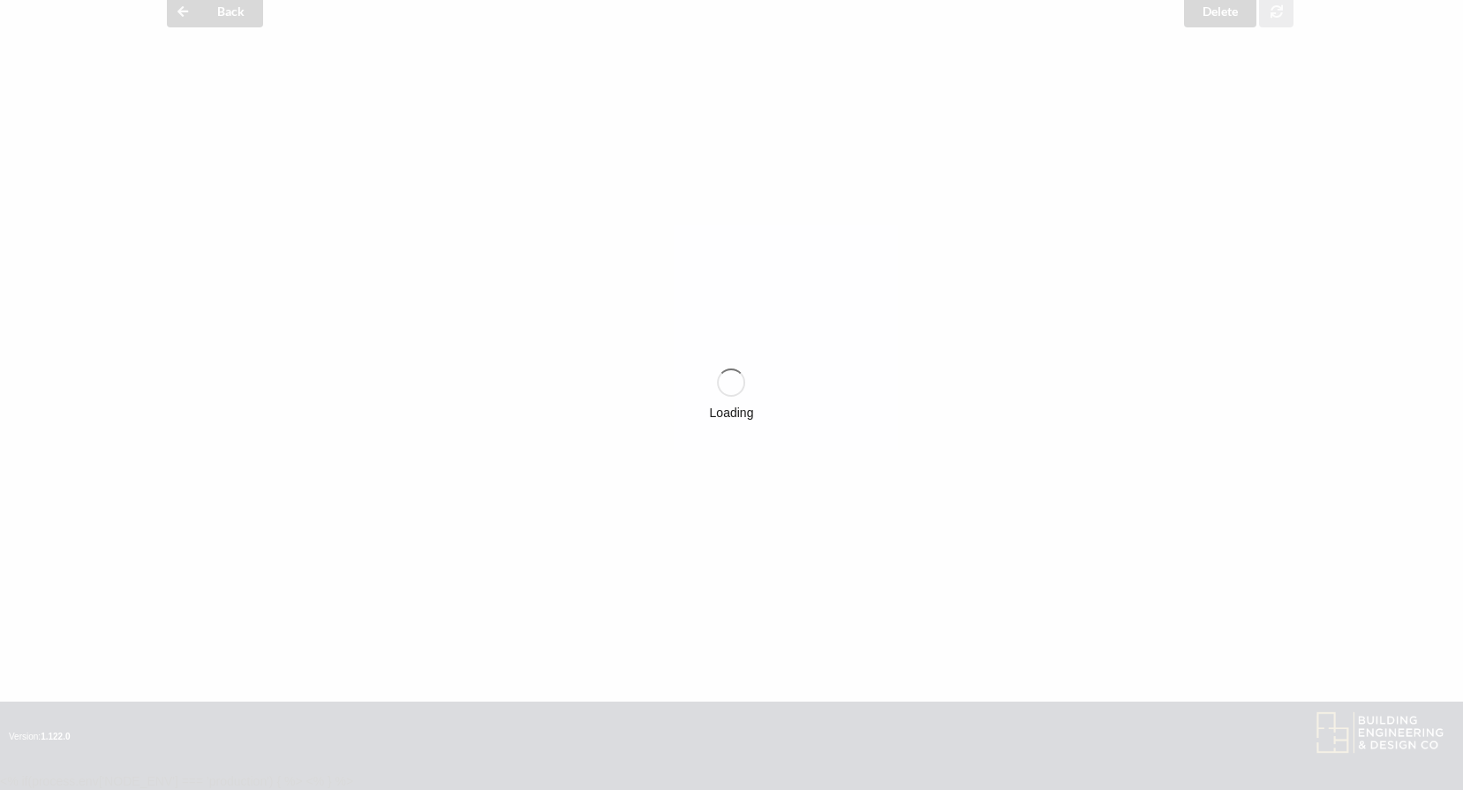
scroll to position [2193, 0]
